Goal: Task Accomplishment & Management: Manage account settings

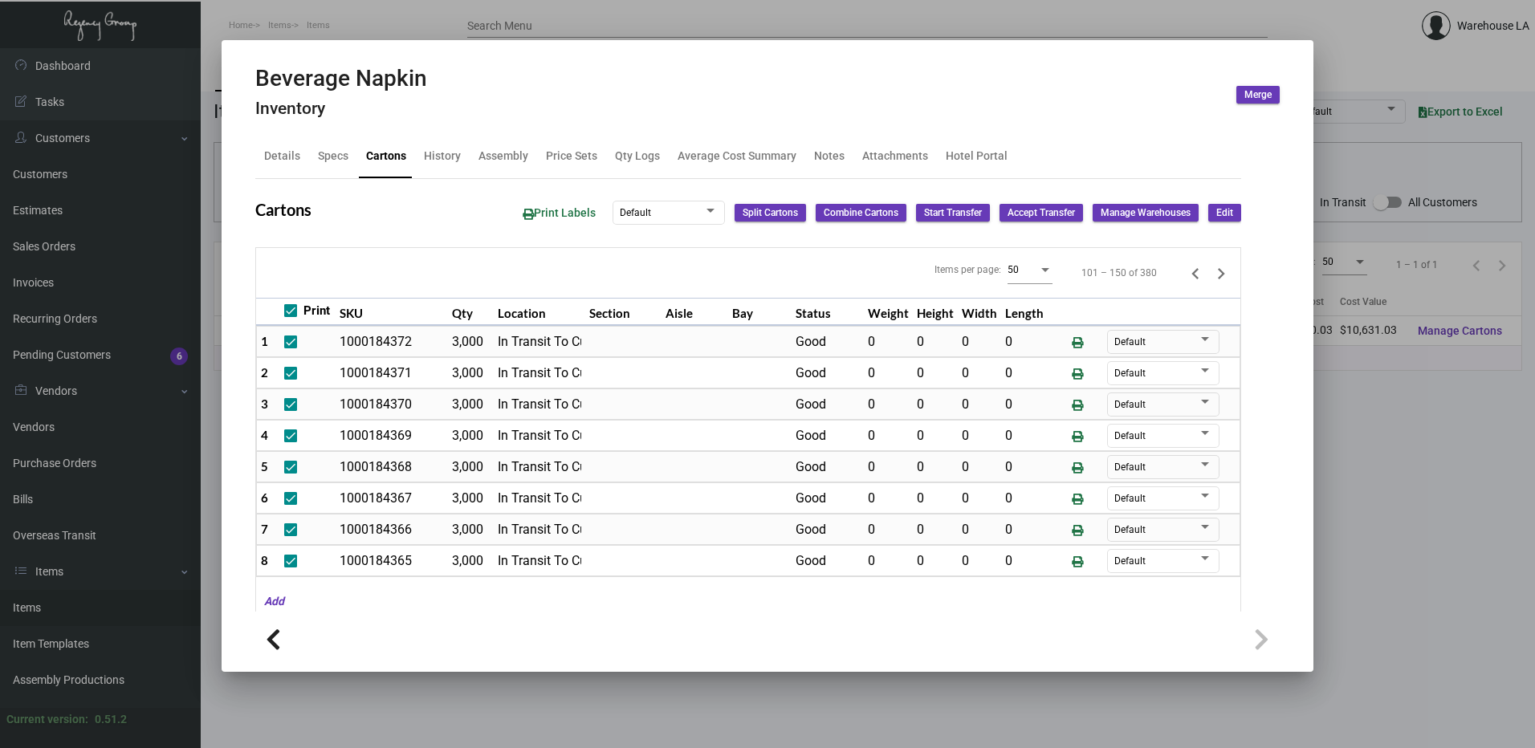
scroll to position [941, 0]
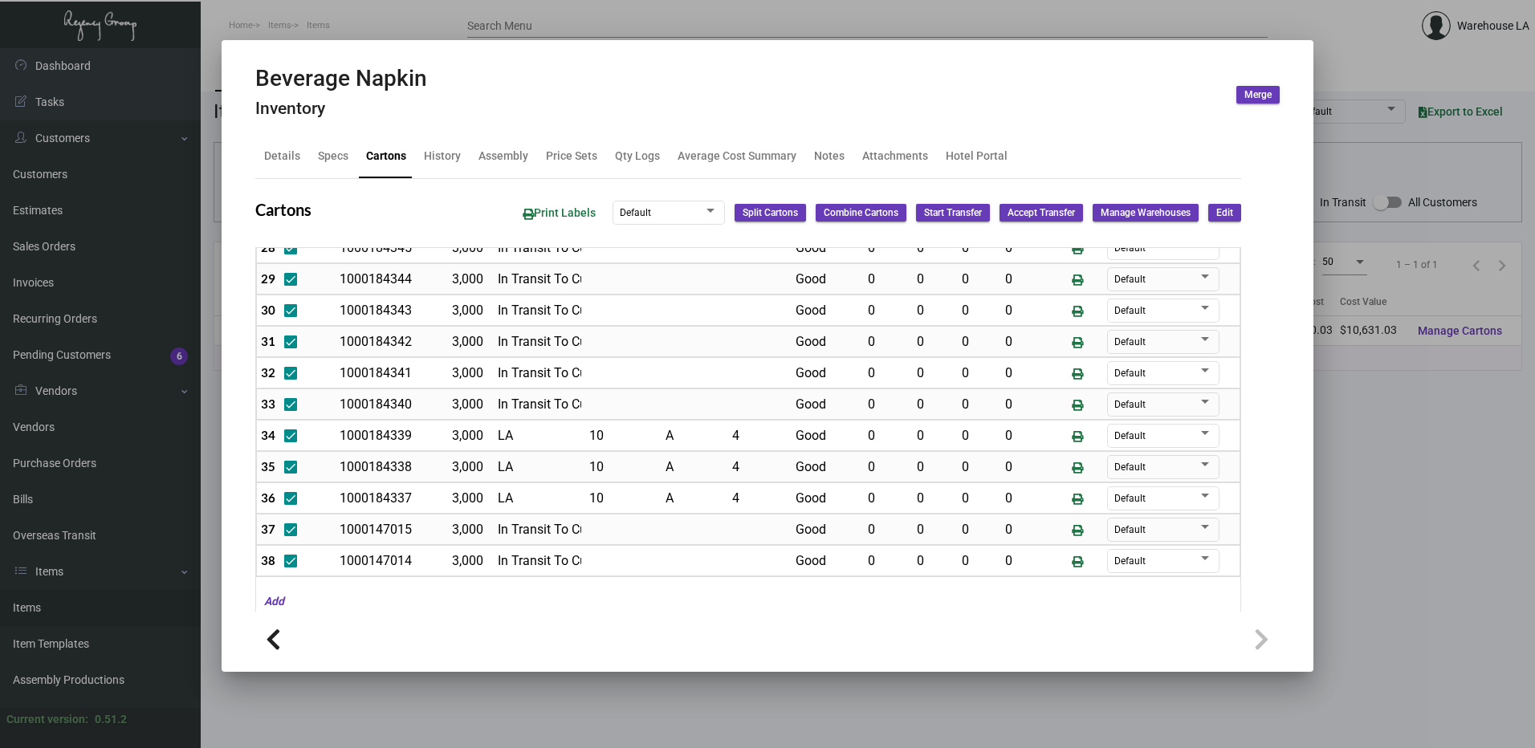
drag, startPoint x: 1218, startPoint y: 206, endPoint x: 762, endPoint y: 360, distance: 481.2
click at [1218, 206] on span "Edit" at bounding box center [1224, 213] width 17 height 14
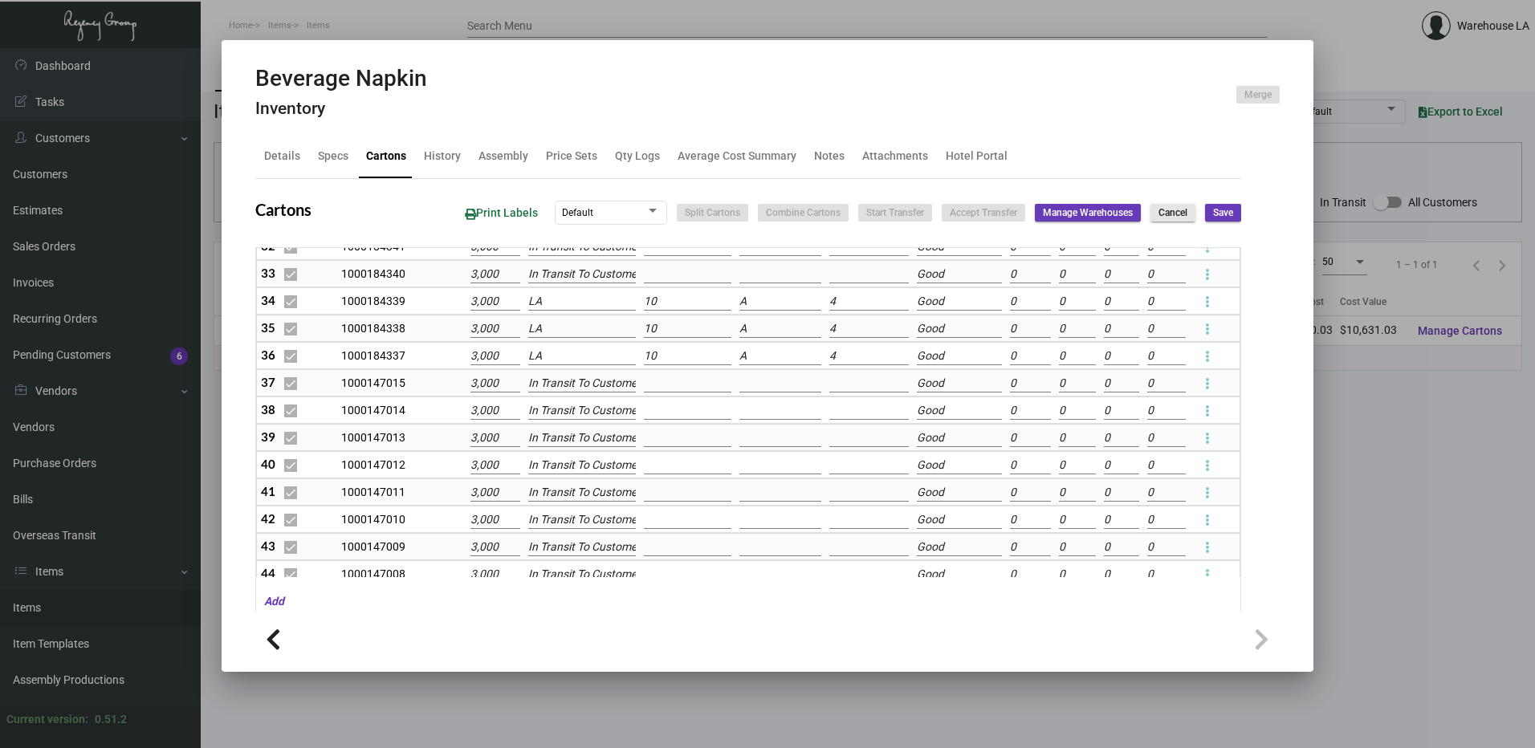
click at [1161, 206] on span "Cancel" at bounding box center [1172, 213] width 29 height 14
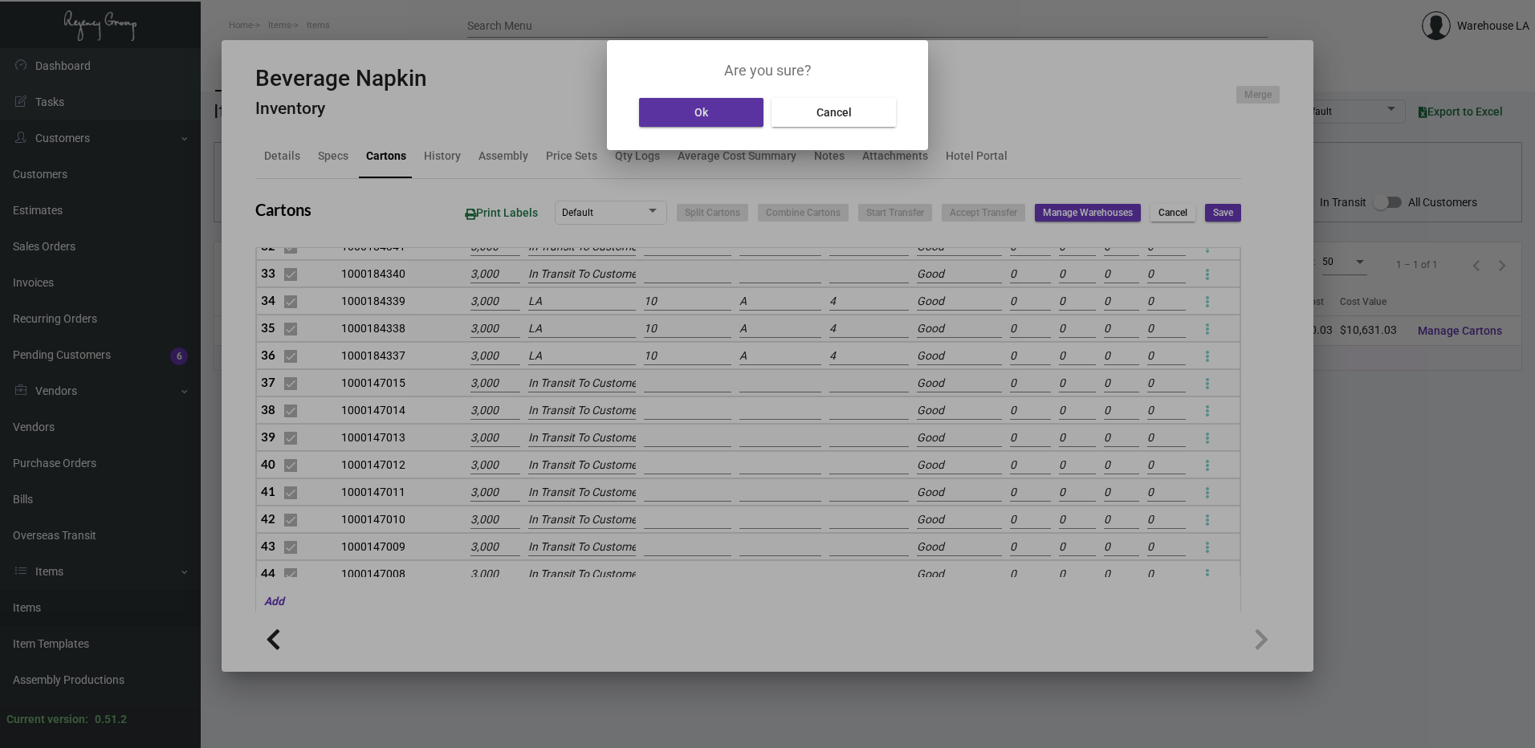
click at [712, 71] on p "Are you sure?" at bounding box center [767, 70] width 283 height 22
drag, startPoint x: 707, startPoint y: 91, endPoint x: 710, endPoint y: 112, distance: 20.3
click at [710, 100] on div "Are you sure? Ok Cancel" at bounding box center [767, 94] width 283 height 71
click at [709, 112] on button "Ok" at bounding box center [701, 112] width 124 height 29
type input "0"
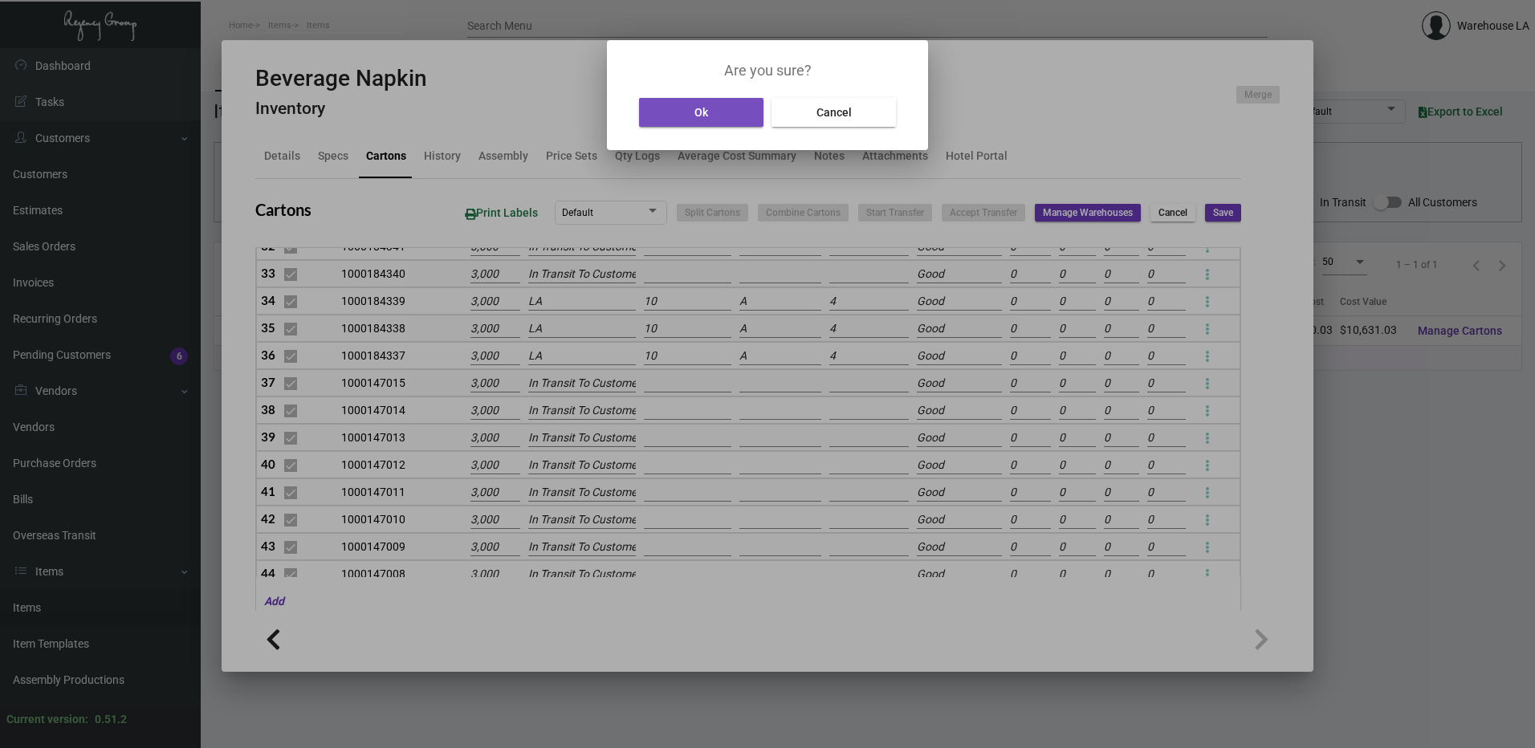
type input "+383100"
type input "0"
type input "+3000"
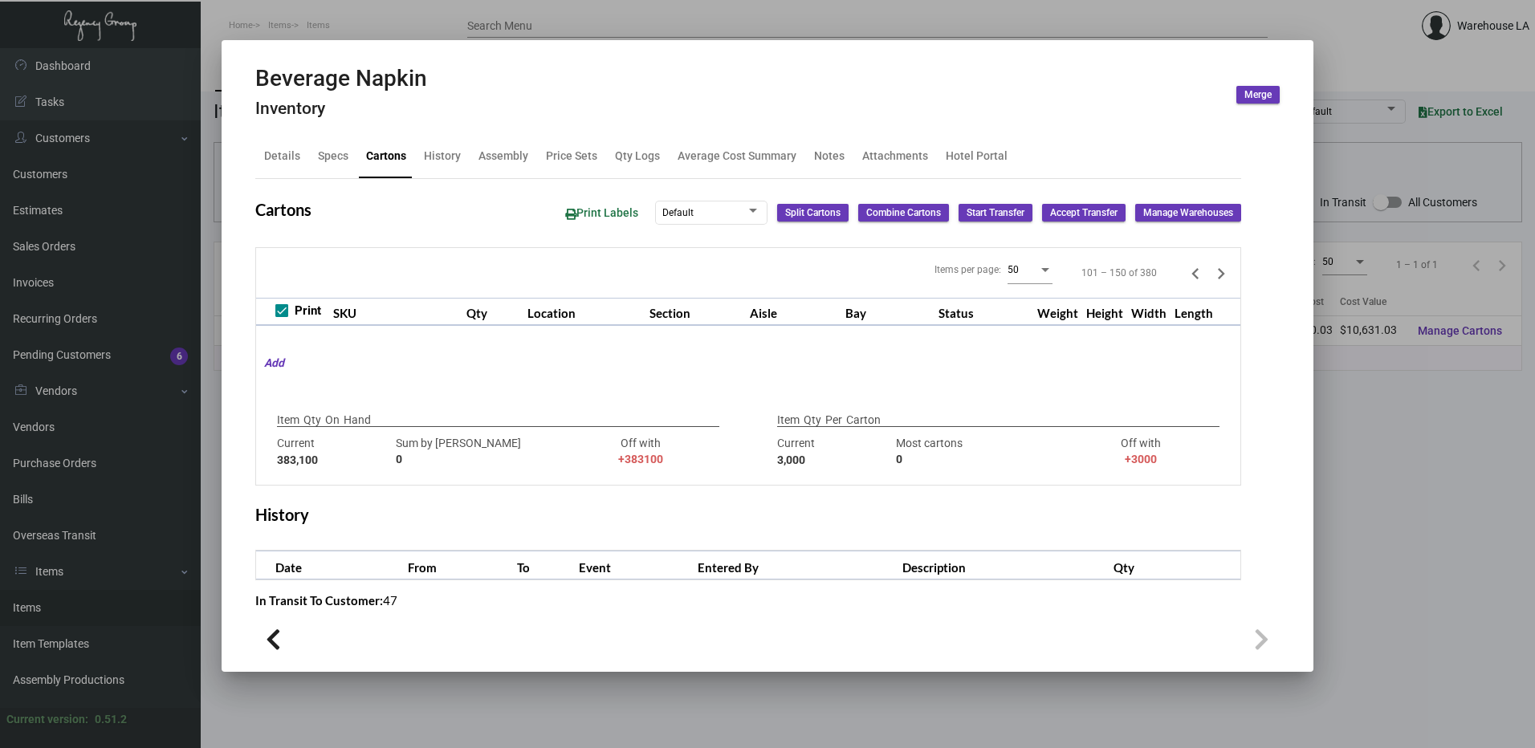
scroll to position [0, 0]
click at [1457, 275] on div at bounding box center [767, 374] width 1535 height 748
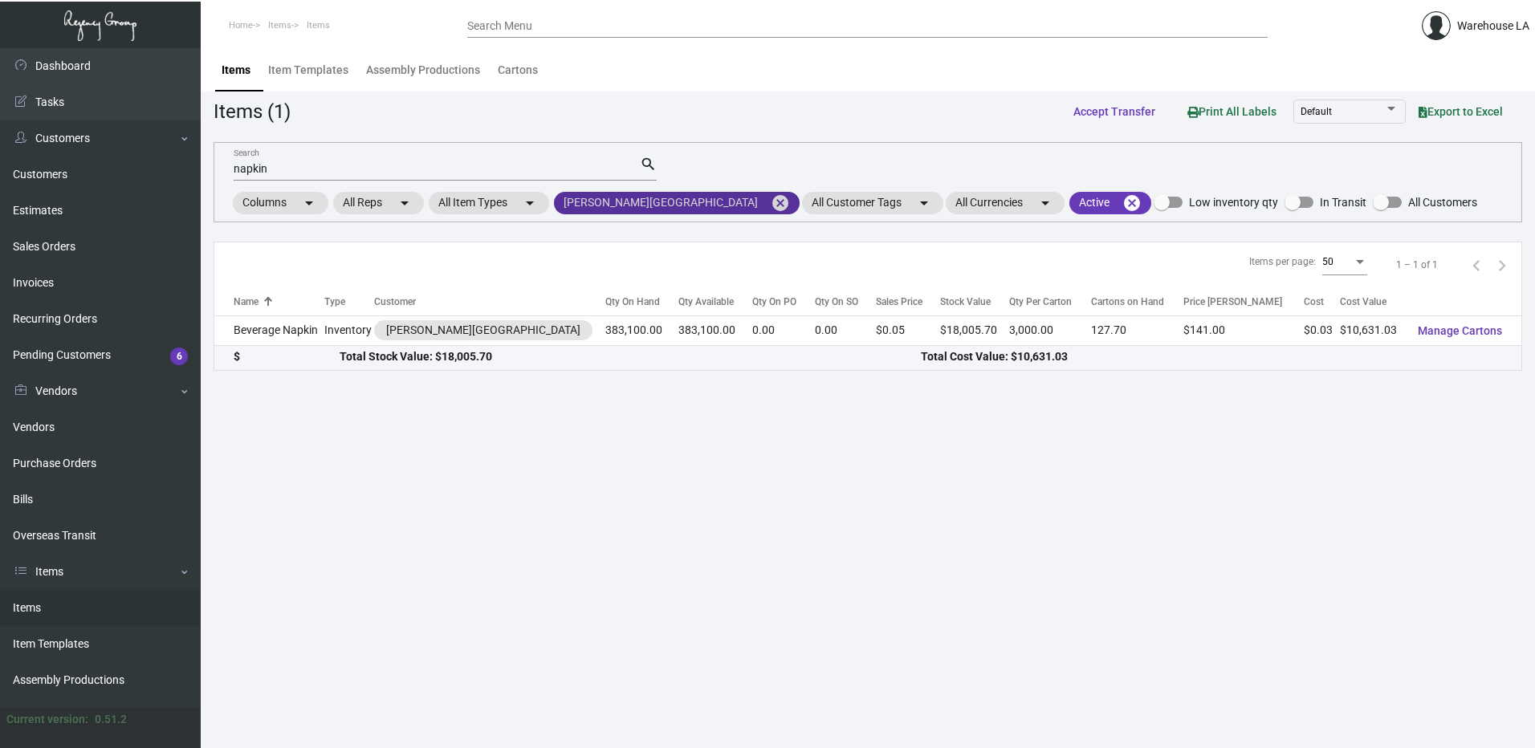
click at [770, 205] on mat-icon "cancel" at bounding box center [779, 202] width 19 height 19
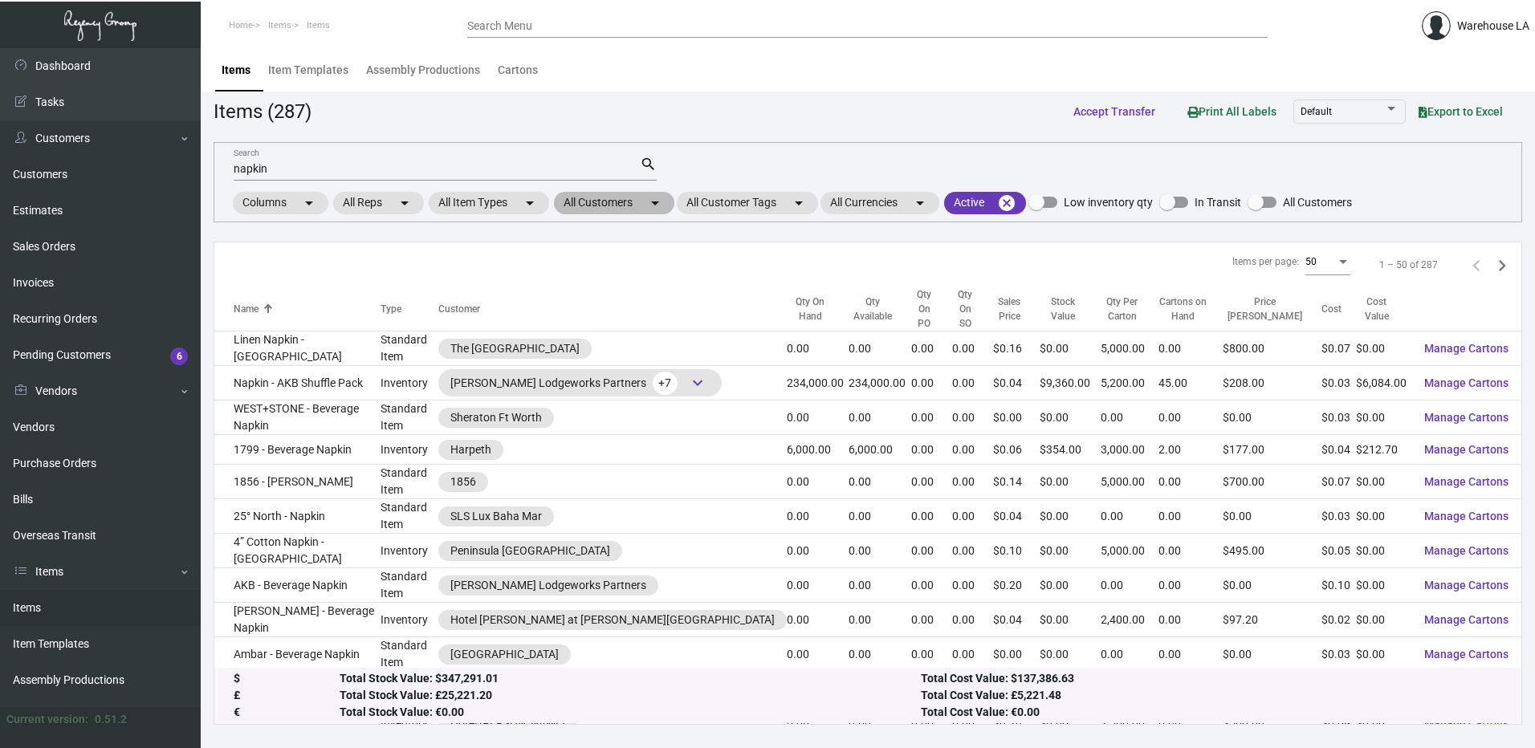
click at [637, 202] on mat-chip "All Customers arrow_drop_down" at bounding box center [614, 203] width 120 height 22
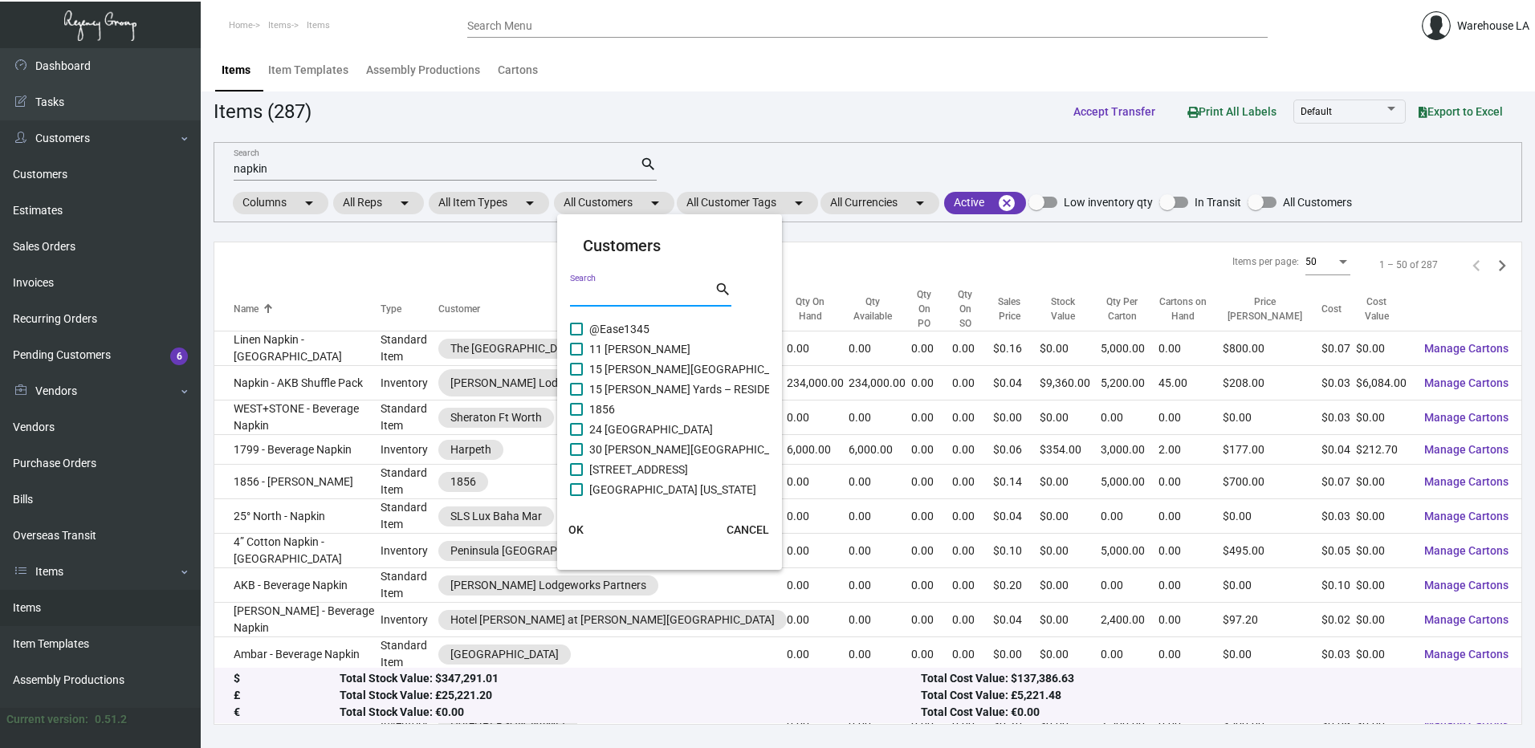
click at [633, 292] on input "Search" at bounding box center [642, 294] width 144 height 13
type input "proper"
click at [612, 402] on span "Proper Downtown LA" at bounding box center [642, 405] width 107 height 19
click at [576, 412] on input "Proper Downtown LA" at bounding box center [575, 412] width 1 height 1
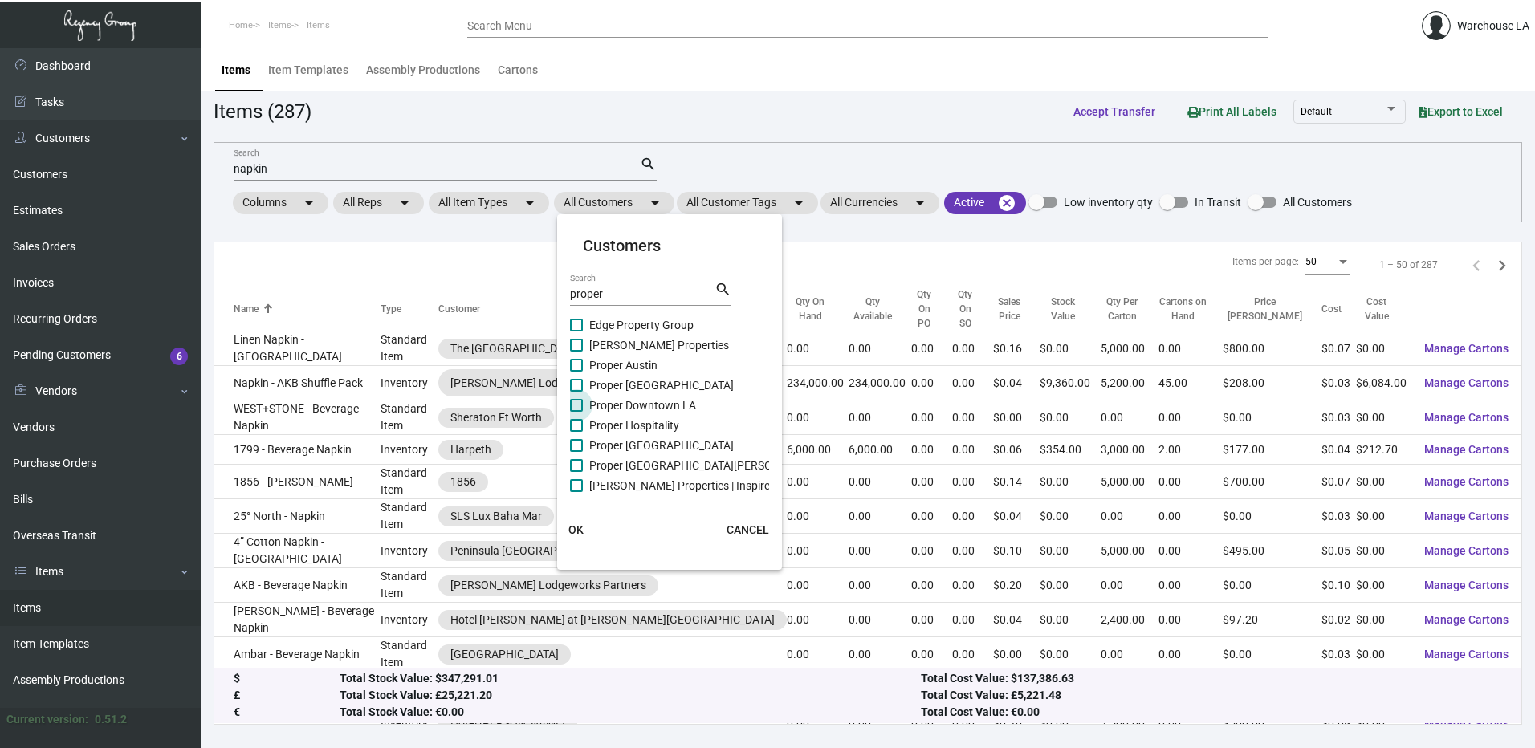
checkbox input "true"
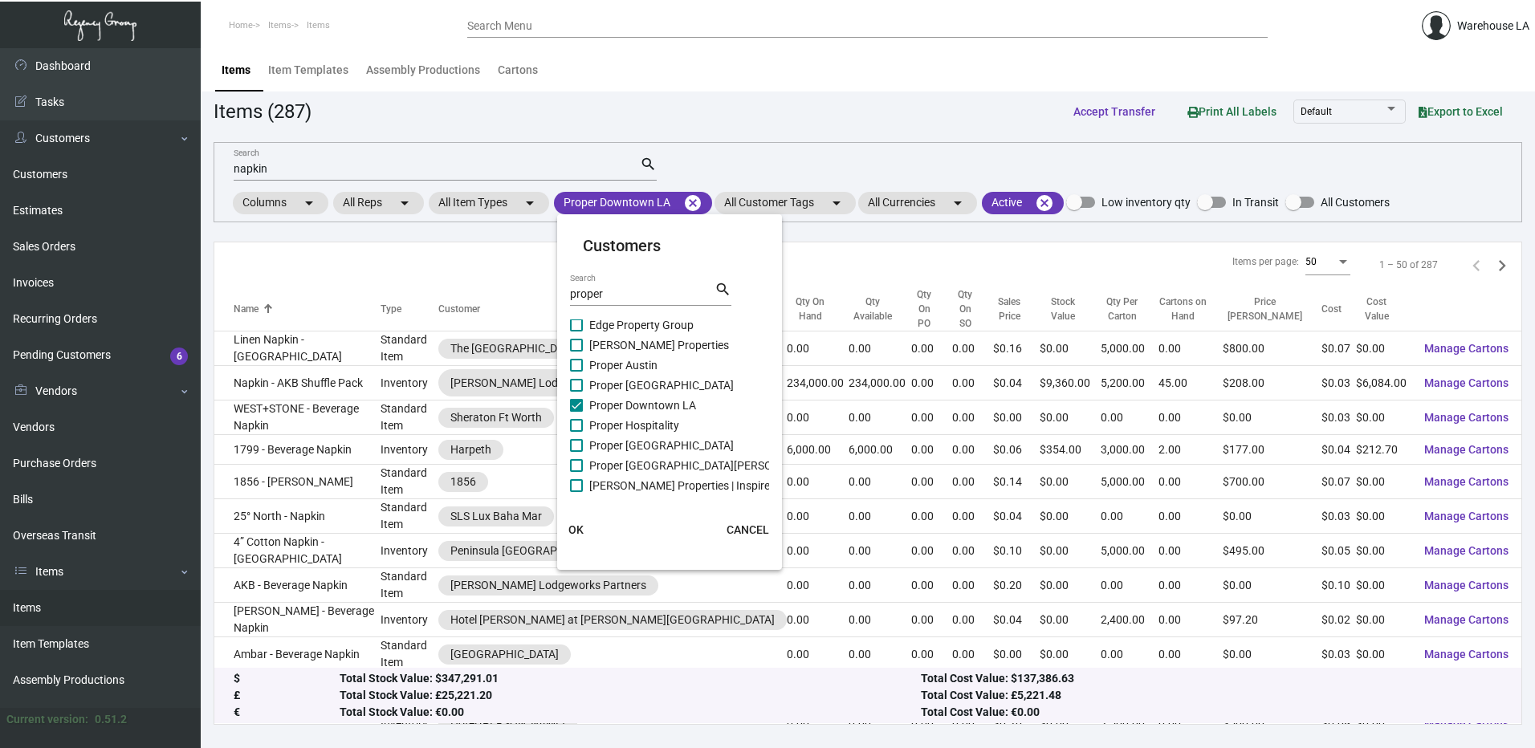
click at [599, 367] on span "Proper Austin" at bounding box center [623, 365] width 68 height 19
click at [576, 372] on input "Proper Austin" at bounding box center [575, 372] width 1 height 1
checkbox input "true"
click at [596, 437] on span "Proper [GEOGRAPHIC_DATA]" at bounding box center [661, 445] width 144 height 19
click at [576, 452] on input "Proper [GEOGRAPHIC_DATA]" at bounding box center [575, 452] width 1 height 1
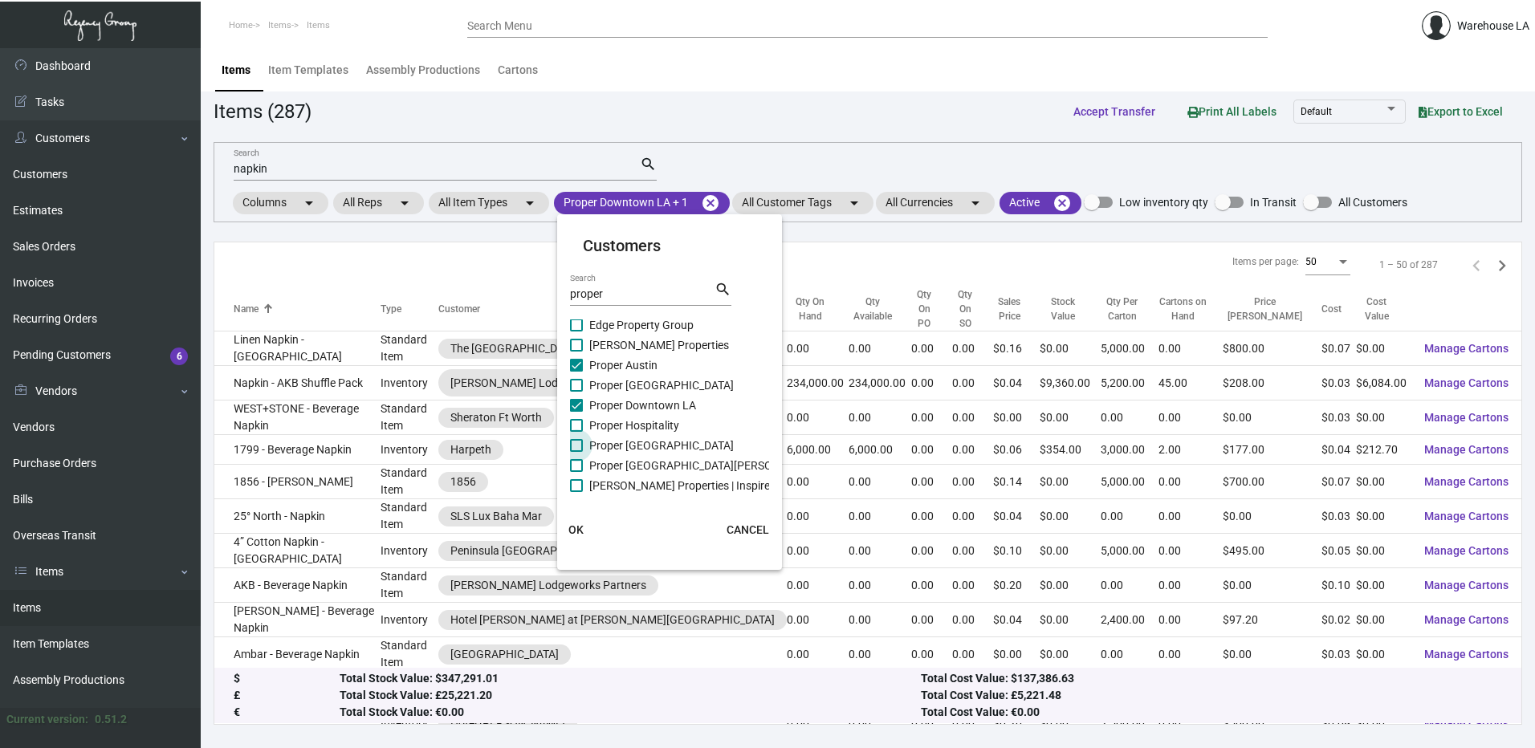
checkbox input "true"
click at [594, 427] on span "Proper Hospitality" at bounding box center [634, 425] width 90 height 19
click at [576, 432] on input "Proper Hospitality" at bounding box center [575, 432] width 1 height 1
checkbox input "true"
click at [604, 462] on span "Proper [GEOGRAPHIC_DATA][PERSON_NAME]" at bounding box center [704, 465] width 230 height 19
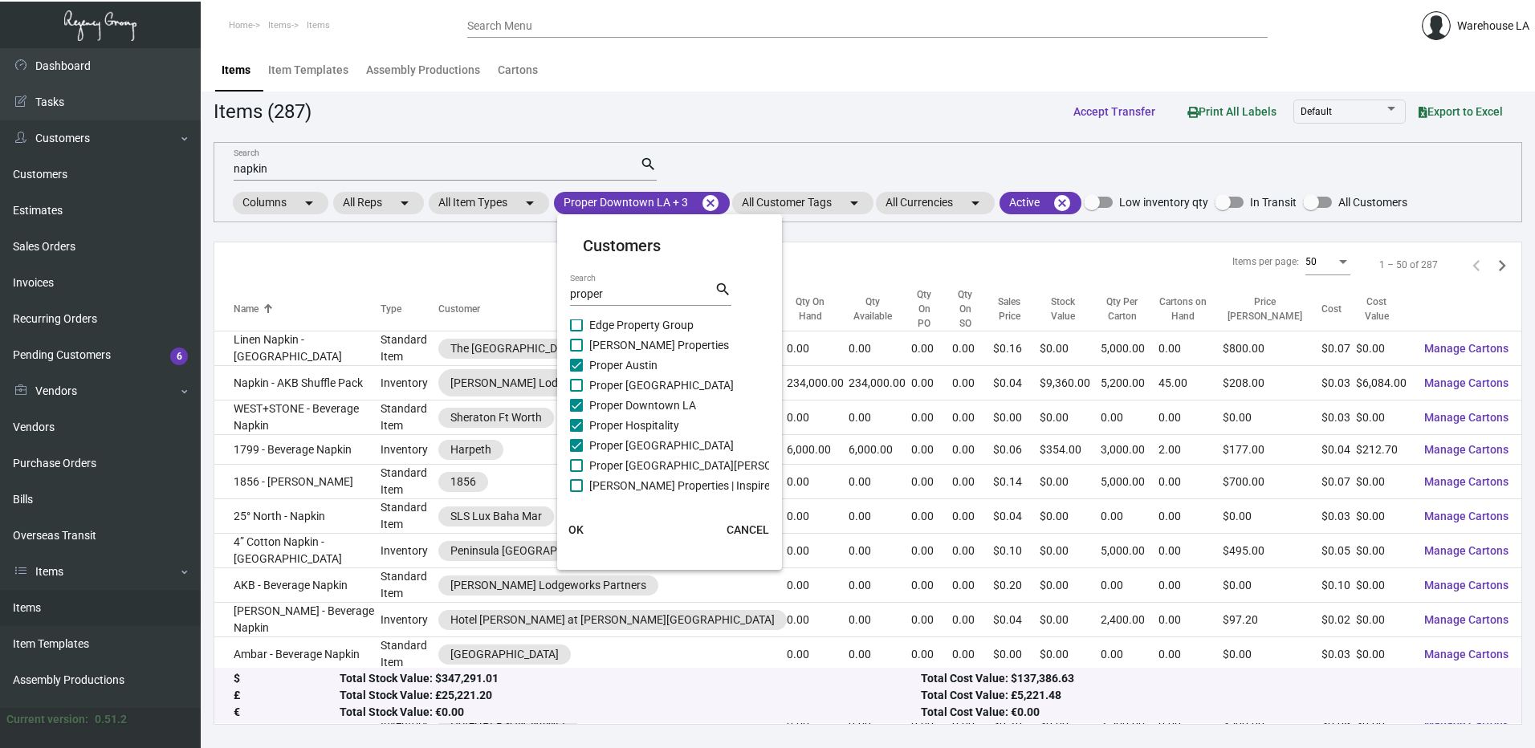
click at [576, 472] on input "Proper [GEOGRAPHIC_DATA][PERSON_NAME]" at bounding box center [575, 472] width 1 height 1
checkbox input "true"
click at [580, 529] on span "OK" at bounding box center [575, 529] width 15 height 13
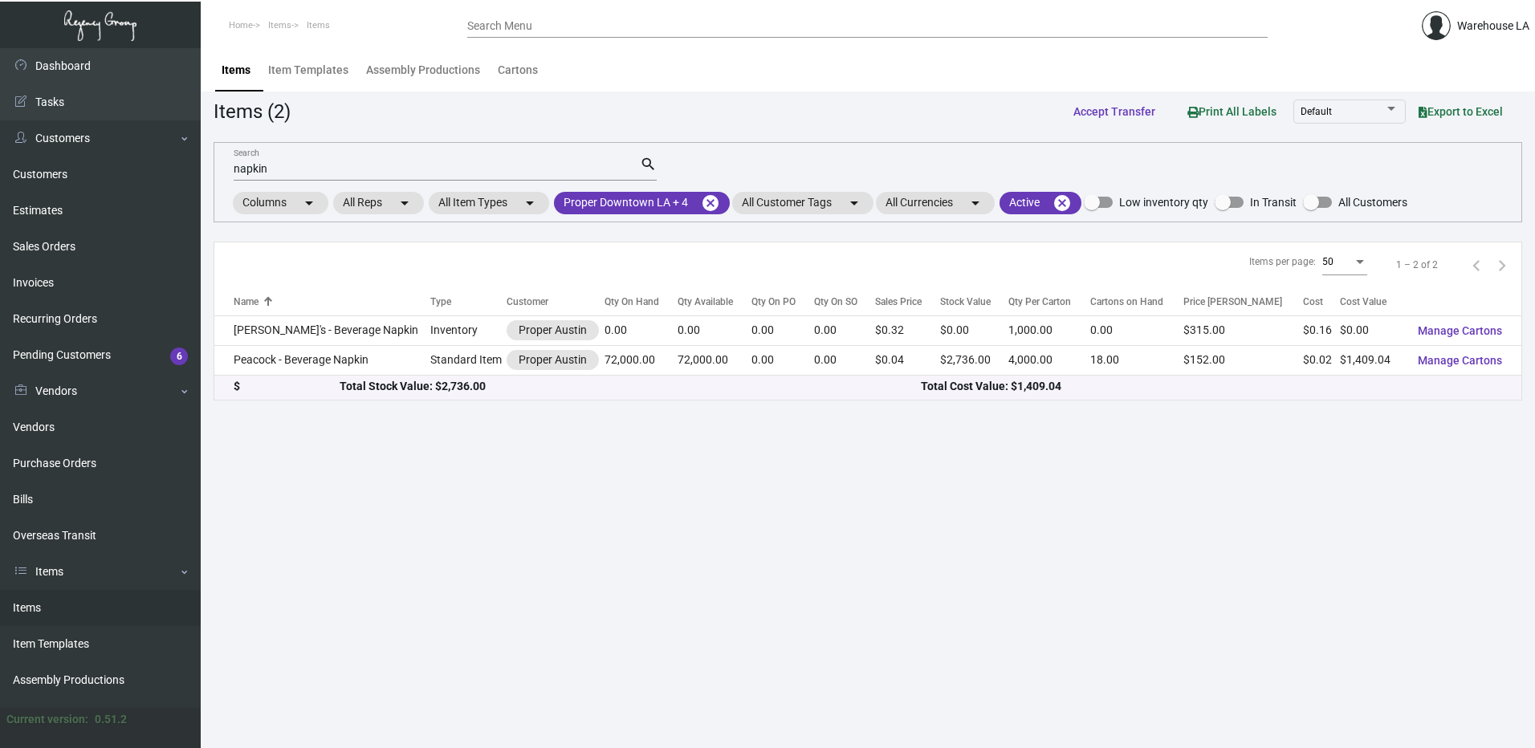
click at [319, 177] on div "napkin Search" at bounding box center [437, 168] width 406 height 25
type input "n"
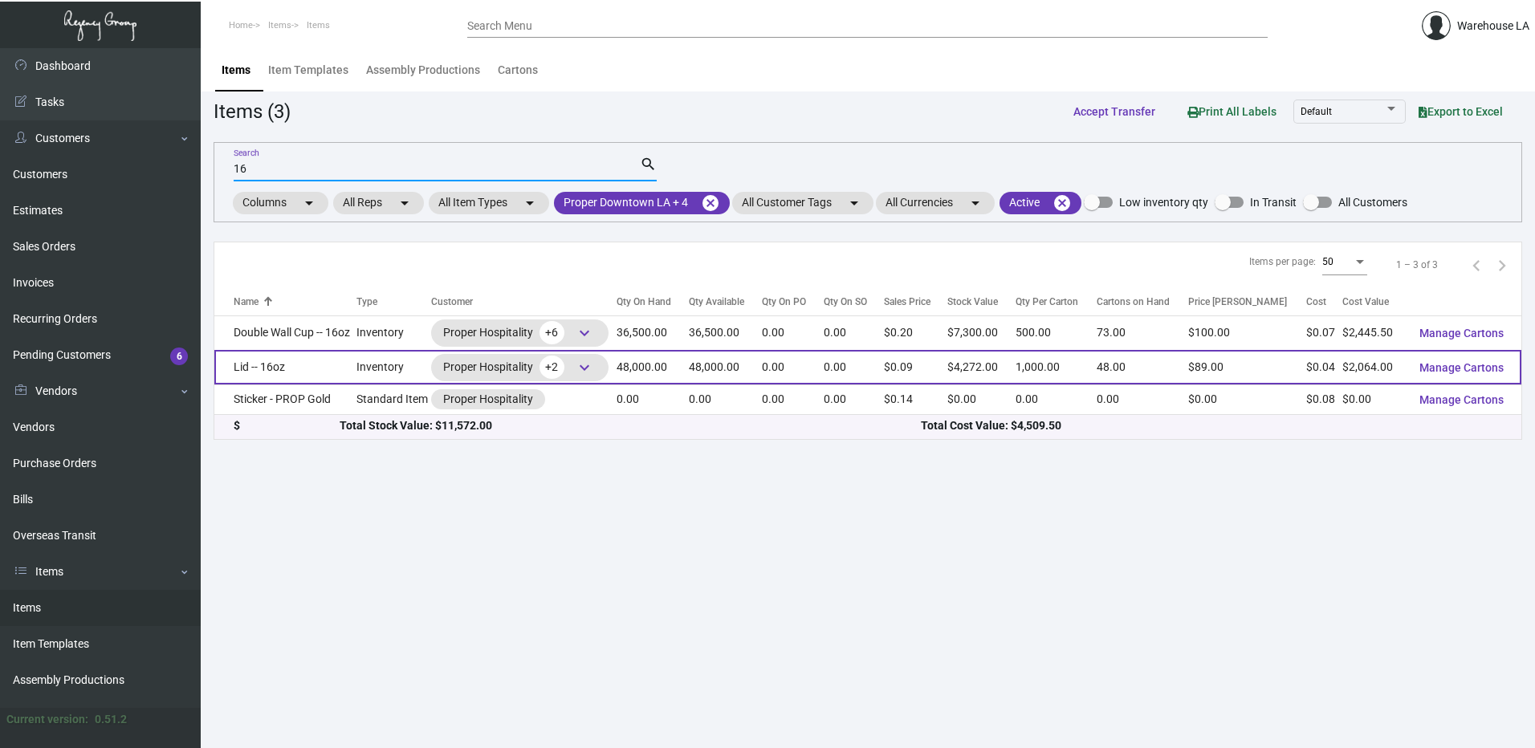
type input "16"
click at [283, 363] on td "Lid -- 16oz" at bounding box center [285, 367] width 142 height 35
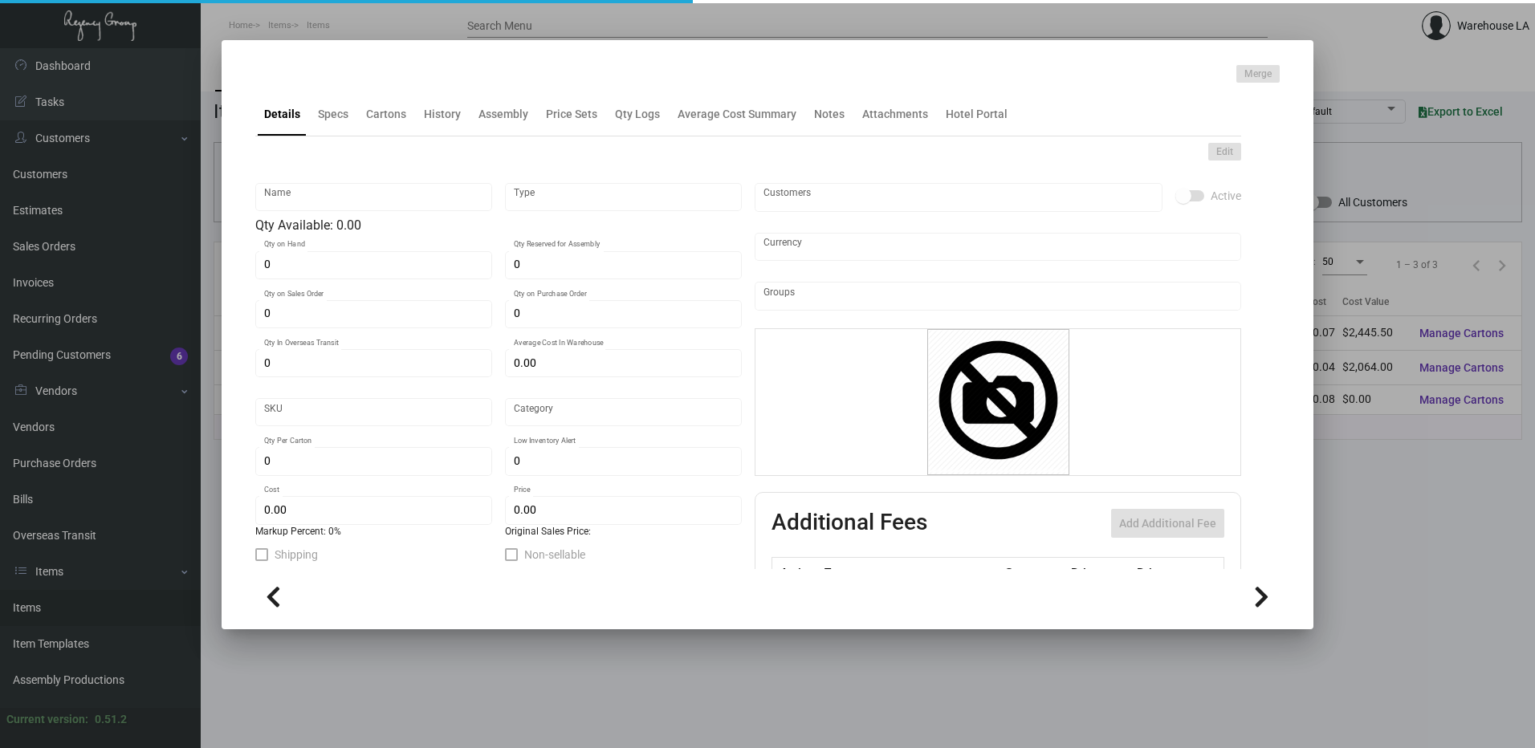
type input "Lid -- 16oz"
type input "Inventory"
type input "48,000"
type input "$ 0.14565"
type input "Overseas"
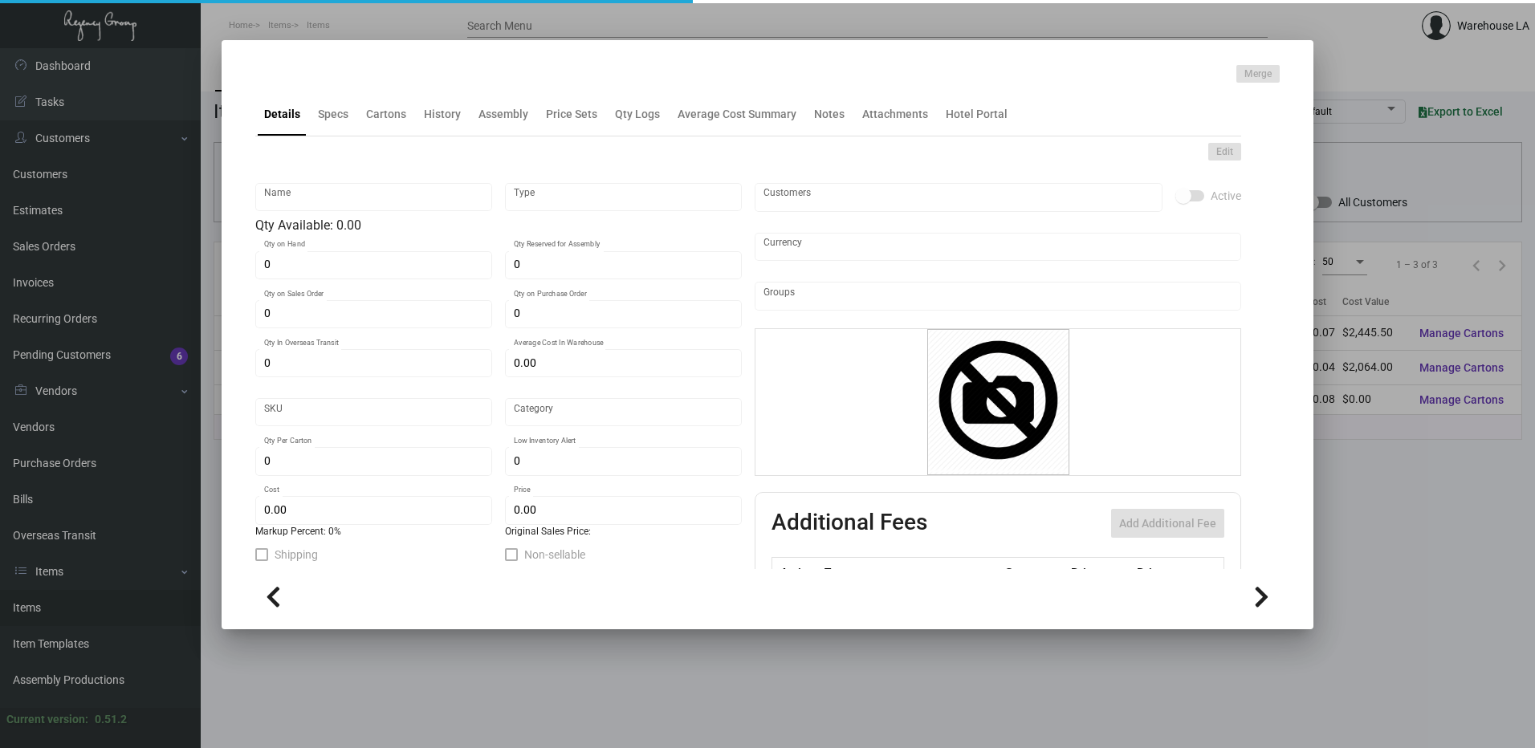
type input "1,000"
type input "$ 0.043"
type input "$ 0.089"
checkbox input "true"
type input "United States Dollar $"
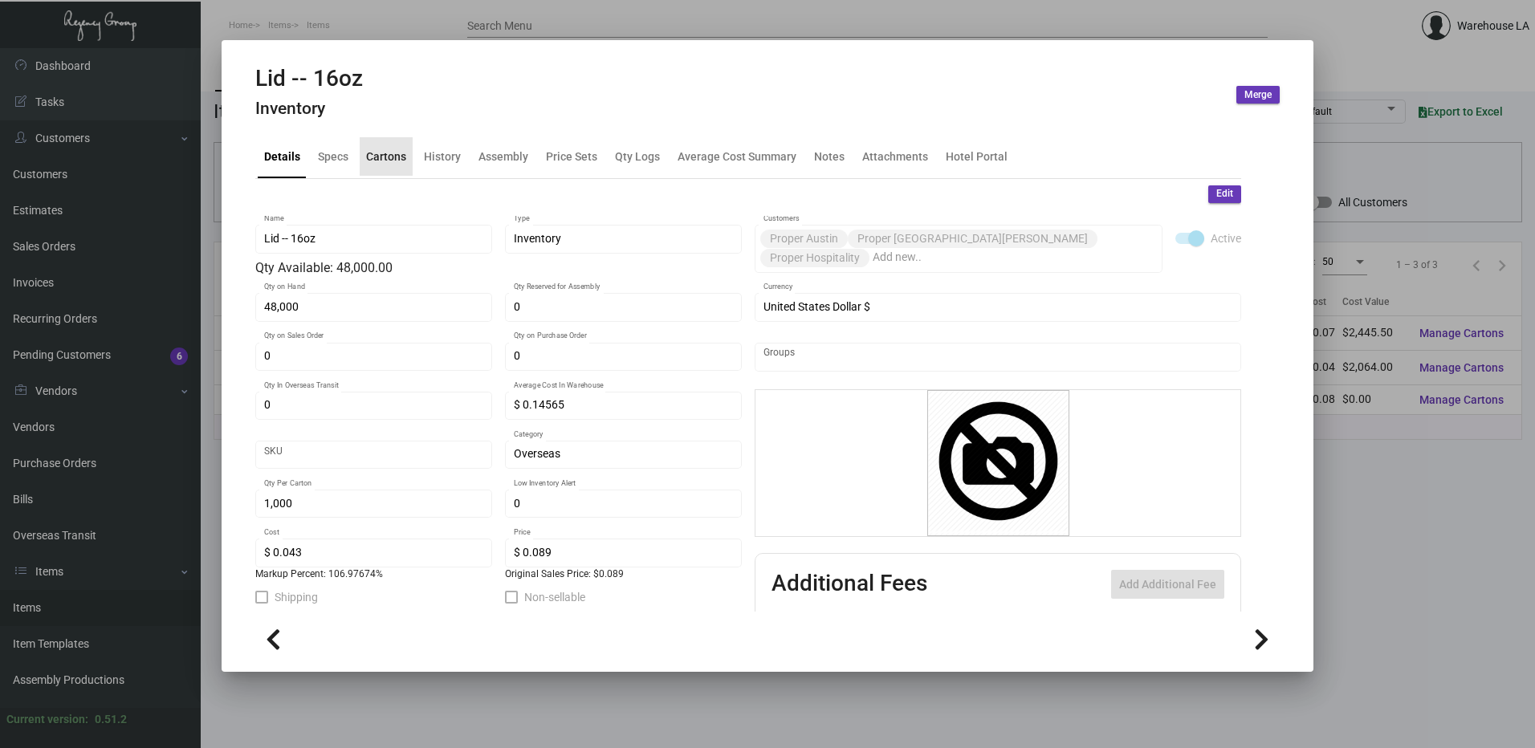
click at [376, 158] on div "Cartons" at bounding box center [386, 156] width 40 height 17
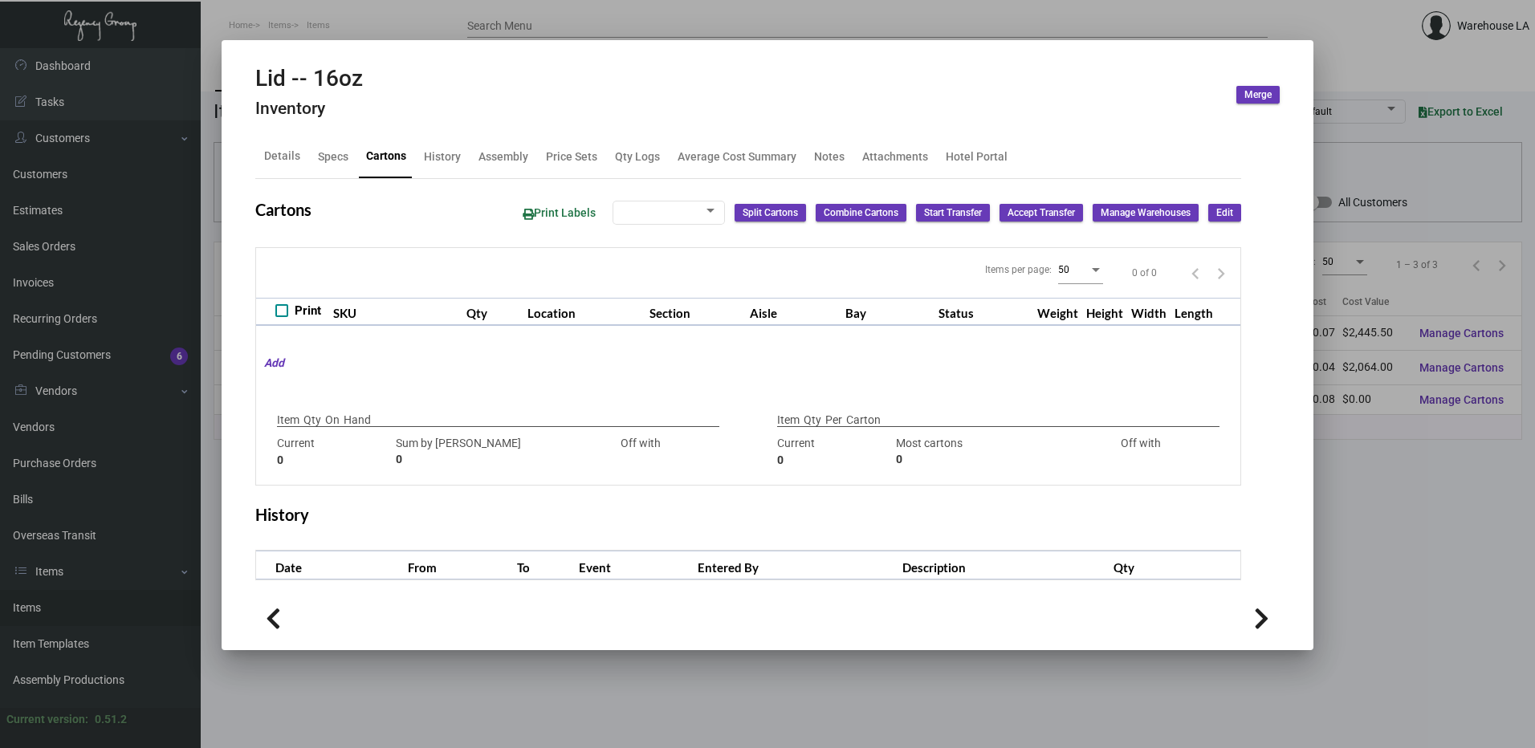
type input "48,000"
type input "66000"
type input "-18000"
type input "1,000"
type input "25000"
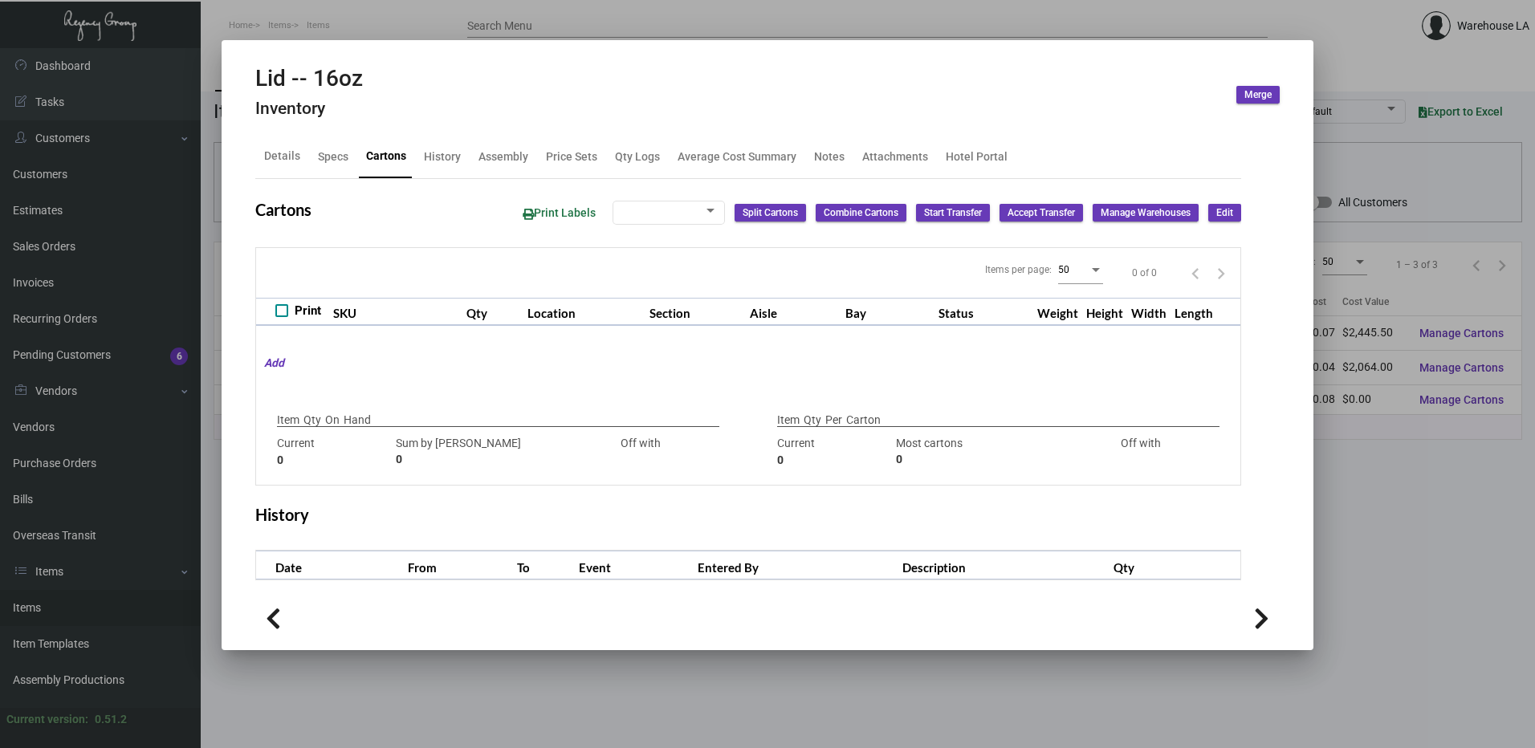
type input "-24000"
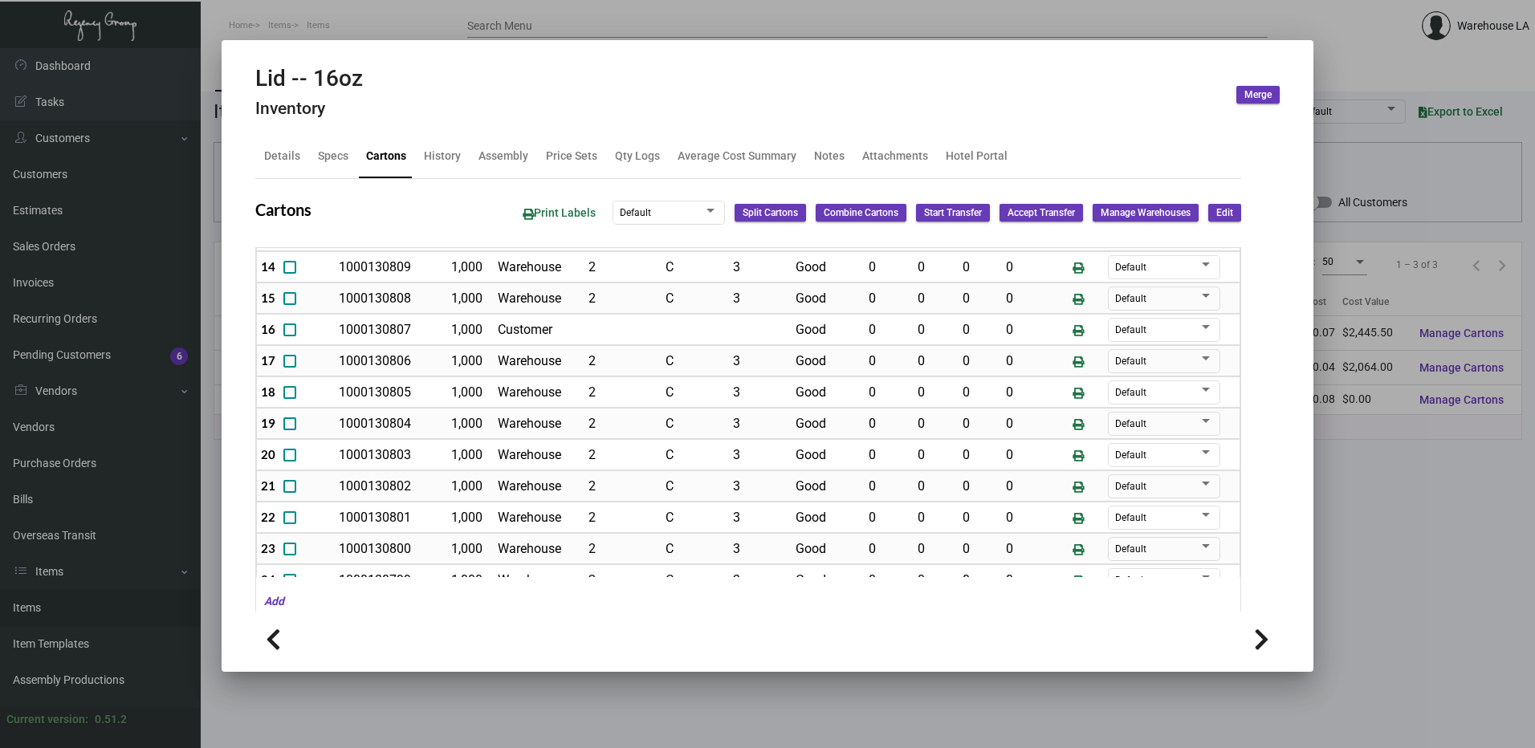
scroll to position [607, 0]
click at [1486, 539] on div at bounding box center [767, 374] width 1535 height 748
